Goal: Information Seeking & Learning: Learn about a topic

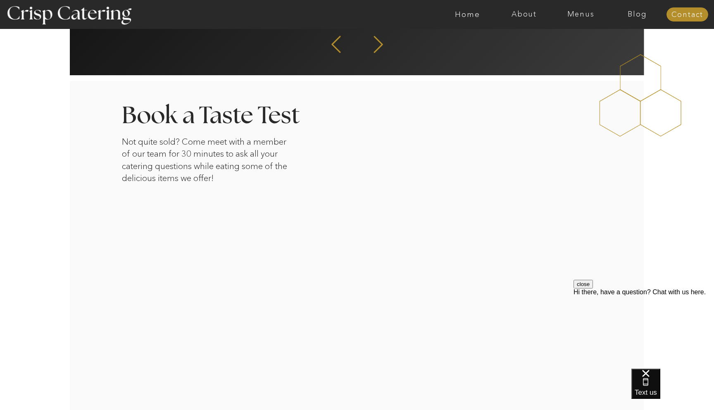
scroll to position [1315, 0]
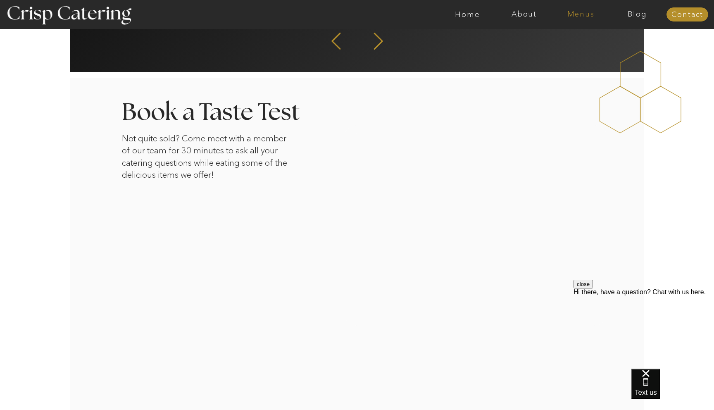
click at [582, 13] on nav "Menus" at bounding box center [581, 14] width 57 height 8
click at [562, 48] on nav "Winter (Sep-Feb)" at bounding box center [580, 49] width 68 height 8
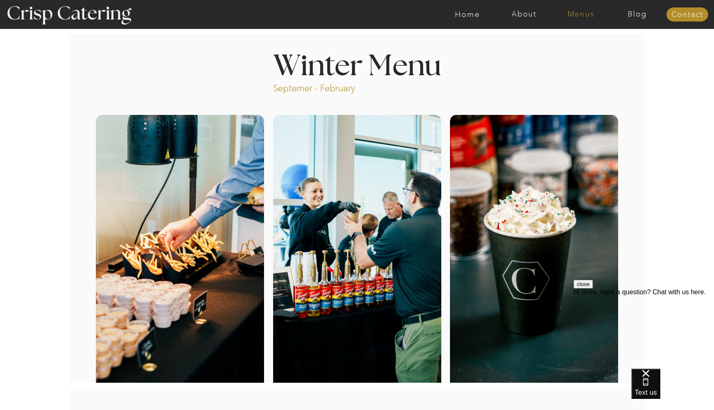
click at [579, 18] on nav "Menus" at bounding box center [581, 14] width 57 height 8
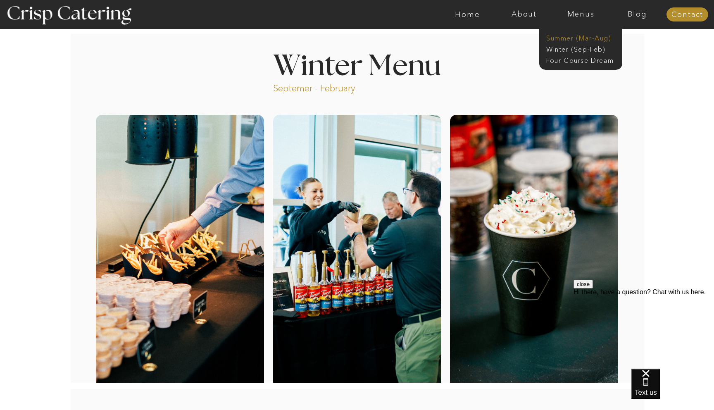
click at [562, 37] on nav "Summer (Mar-Aug)" at bounding box center [583, 37] width 74 height 8
